Goal: Find specific page/section: Find specific page/section

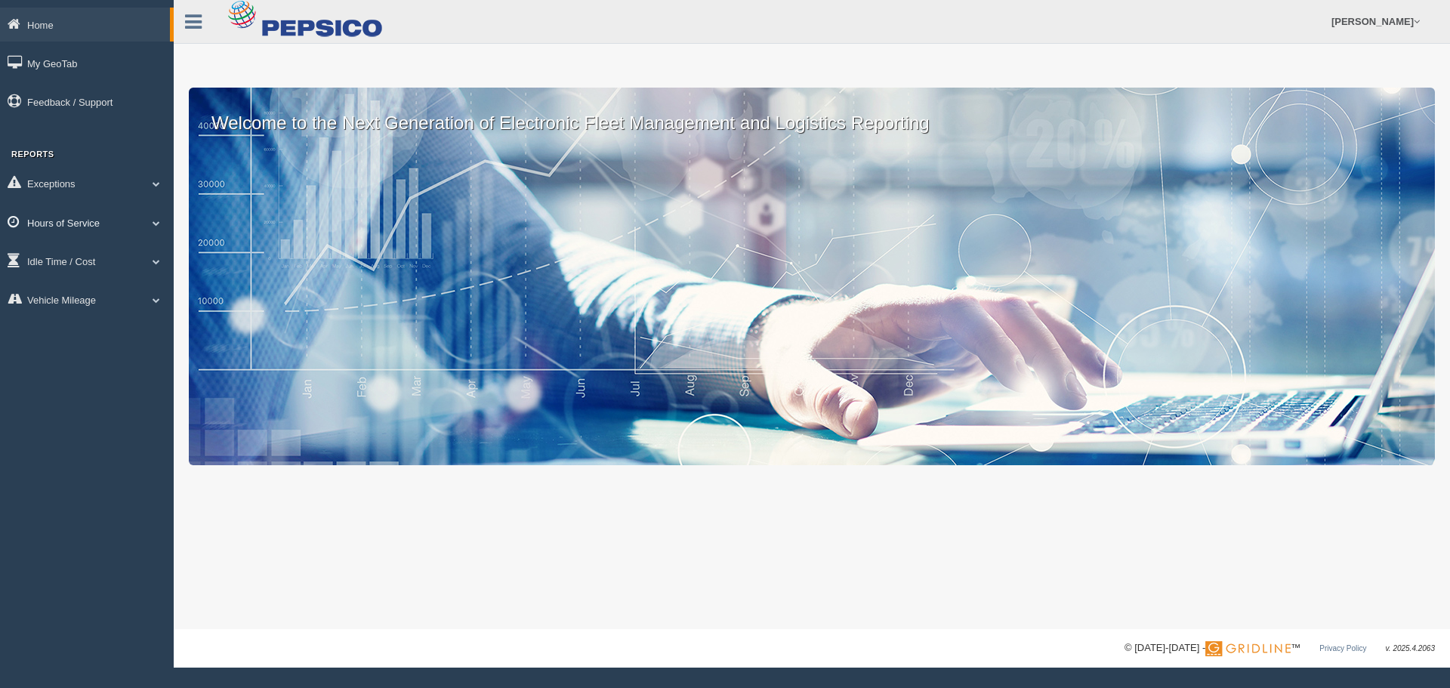
click at [124, 224] on link "Hours of Service" at bounding box center [87, 222] width 174 height 34
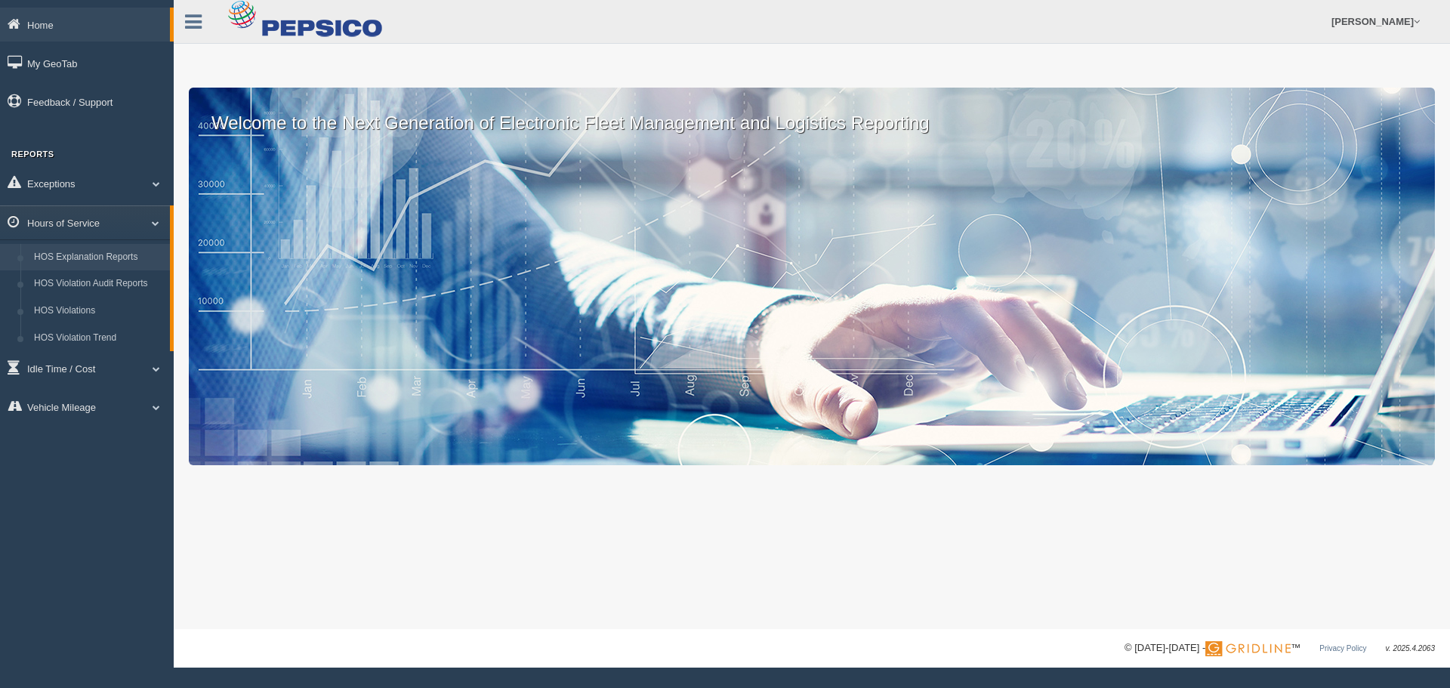
click at [85, 253] on link "HOS Explanation Reports" at bounding box center [98, 257] width 143 height 27
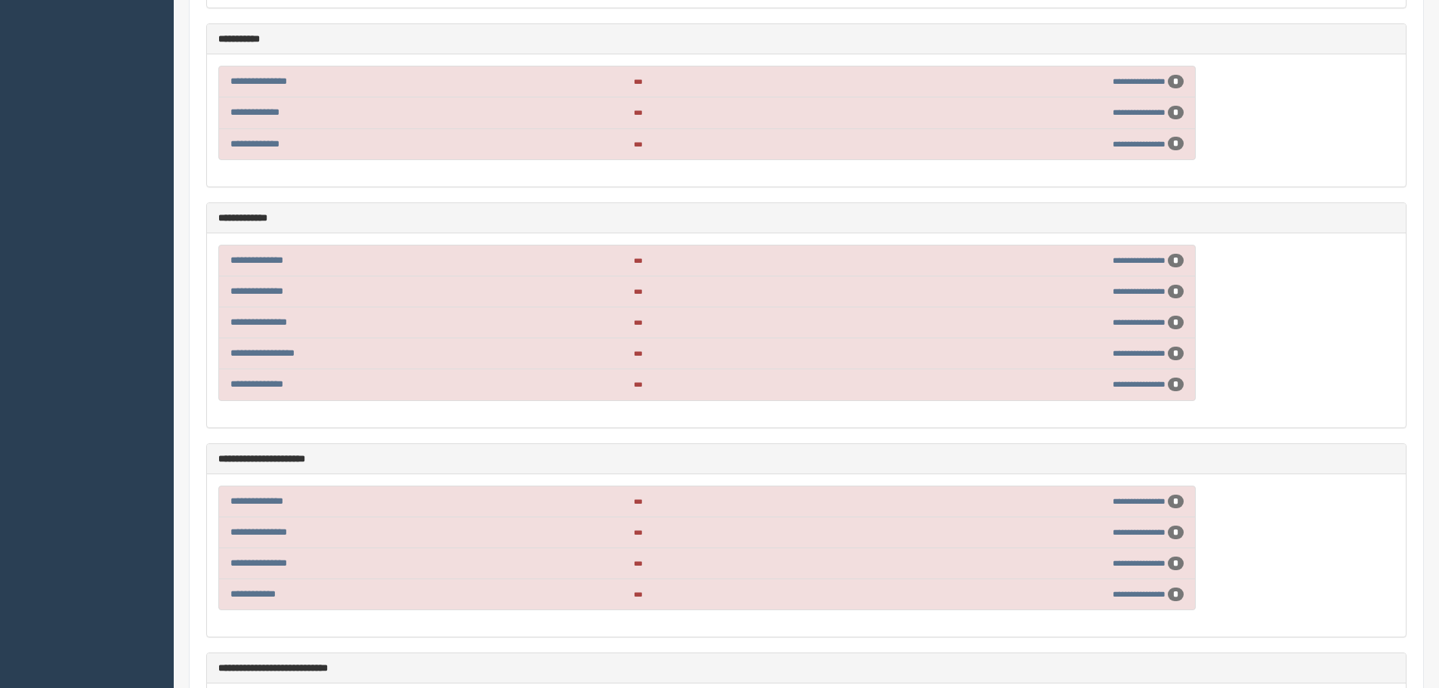
scroll to position [1586, 0]
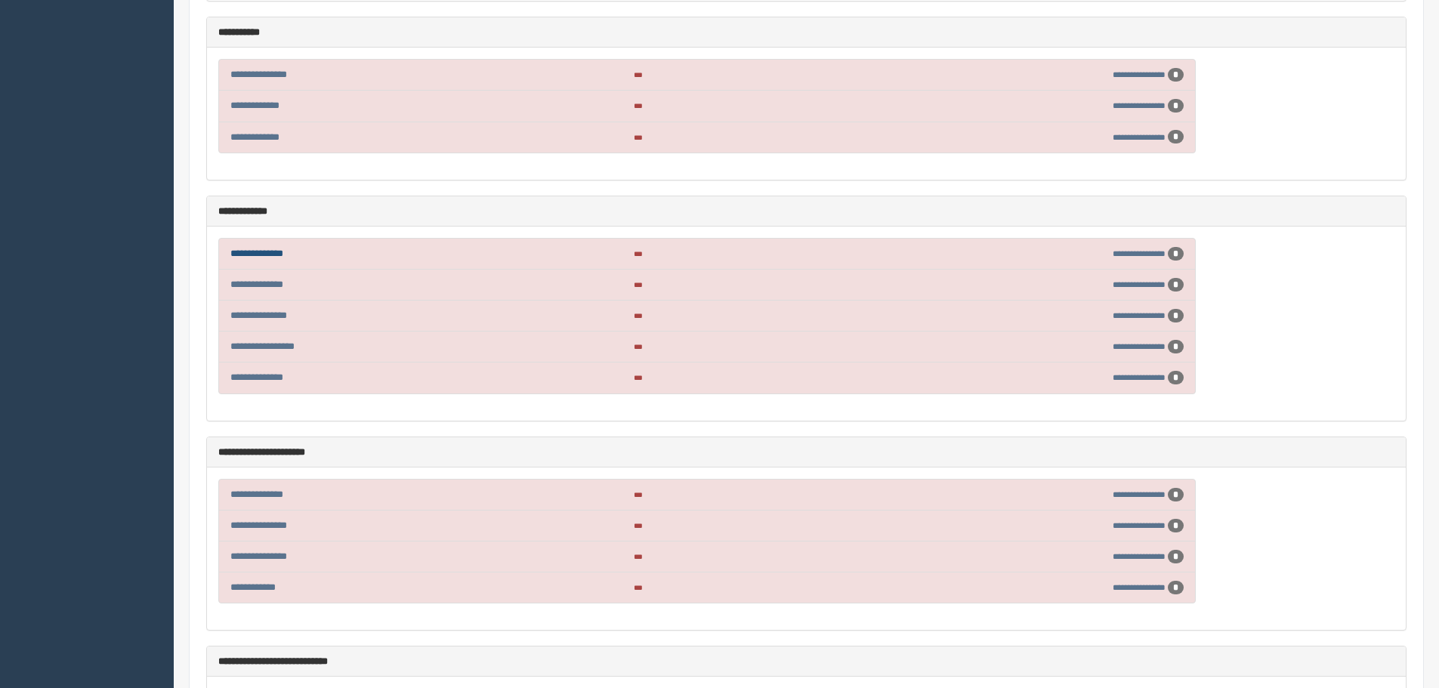
click at [256, 248] on link "**********" at bounding box center [256, 253] width 53 height 10
